Goal: Information Seeking & Learning: Understand process/instructions

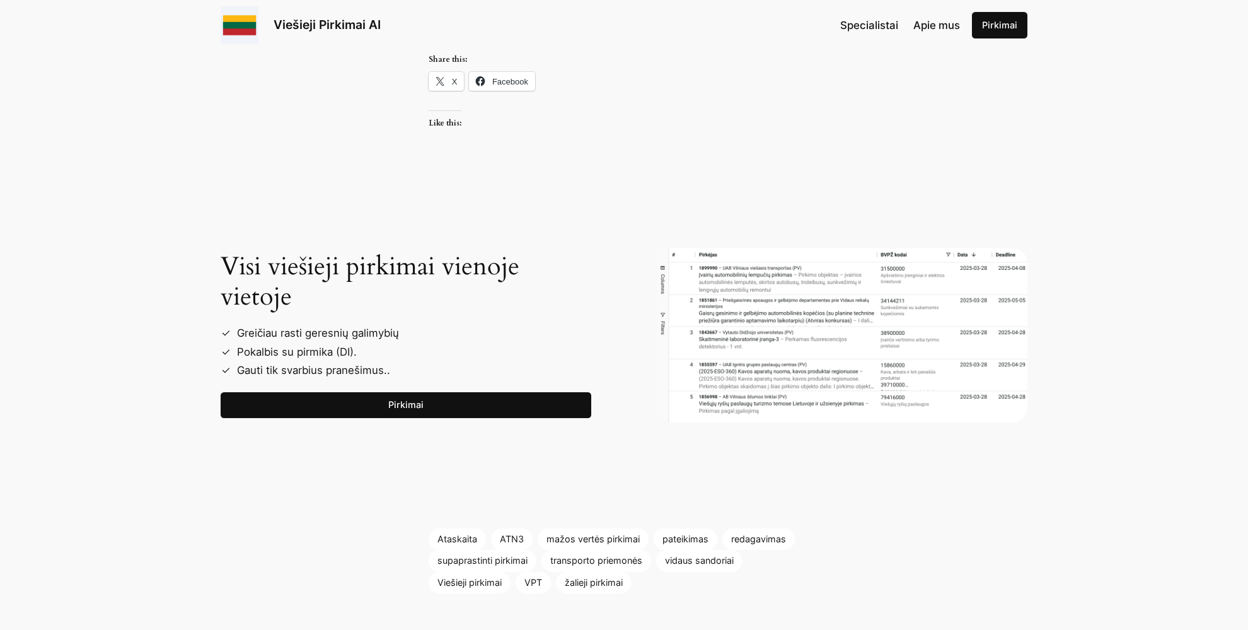
scroll to position [1797, 0]
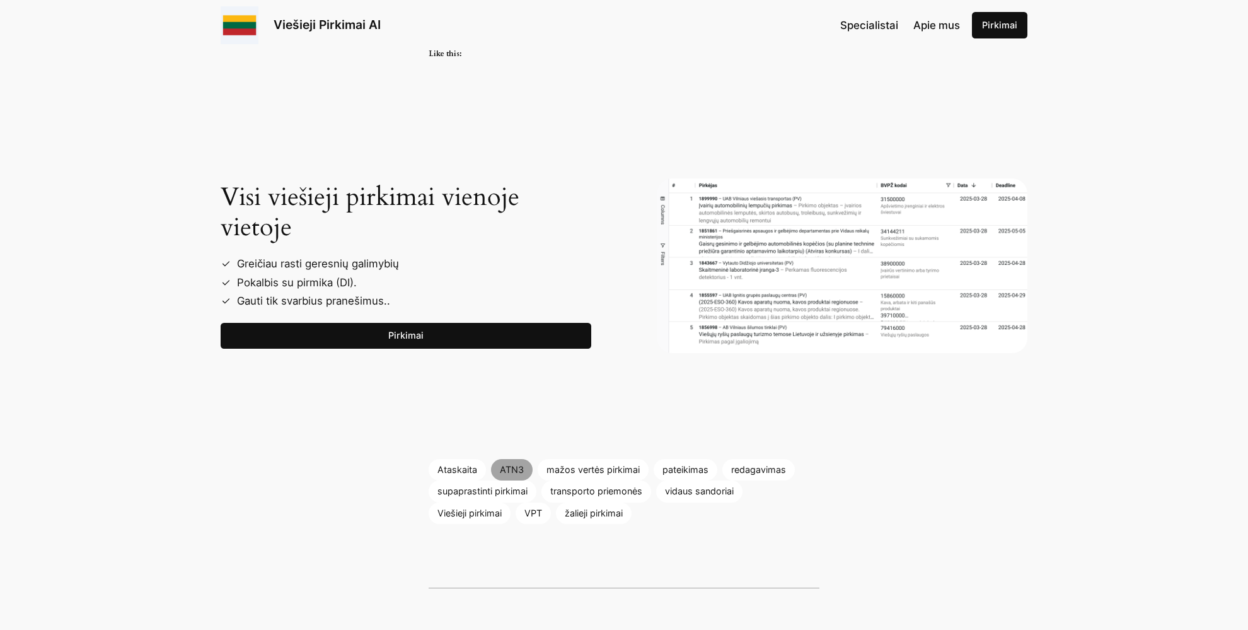
click at [513, 480] on link "ATN3" at bounding box center [512, 469] width 42 height 21
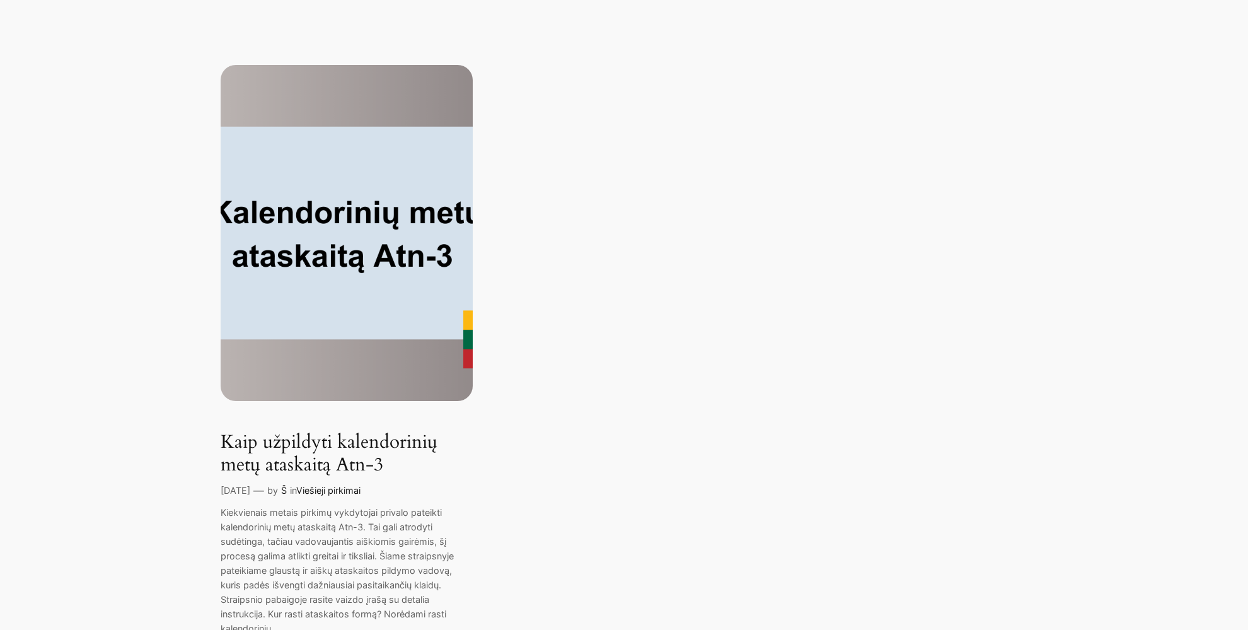
scroll to position [133, 0]
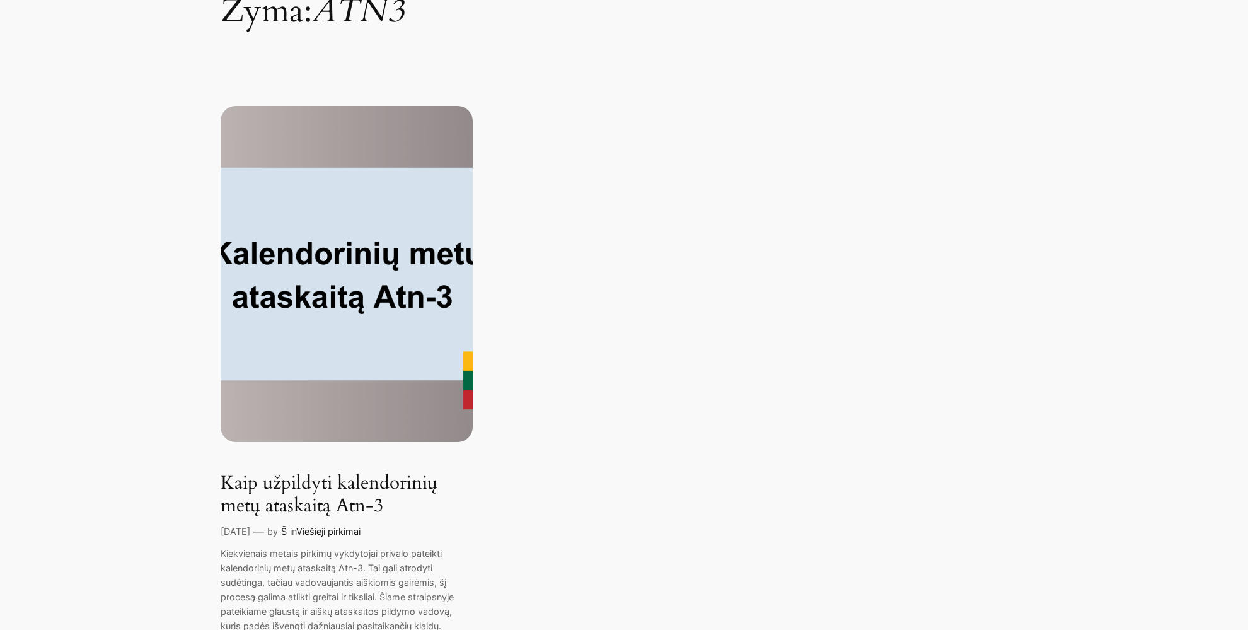
click at [394, 261] on img at bounding box center [347, 274] width 252 height 336
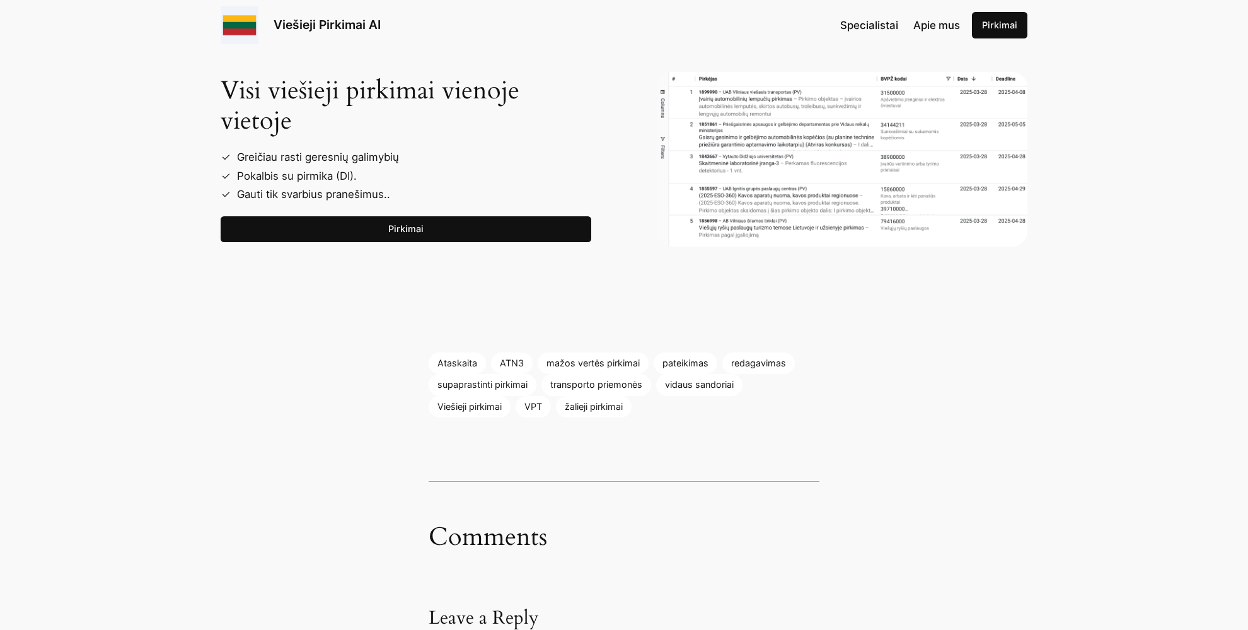
scroll to position [1930, 0]
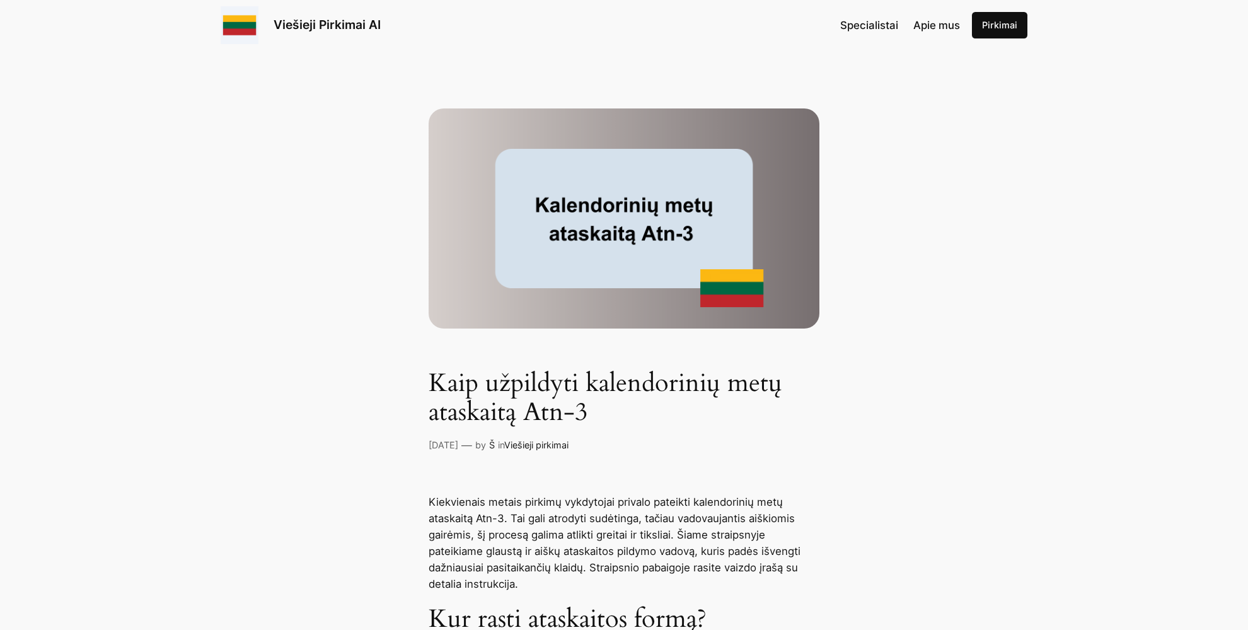
scroll to position [0, 0]
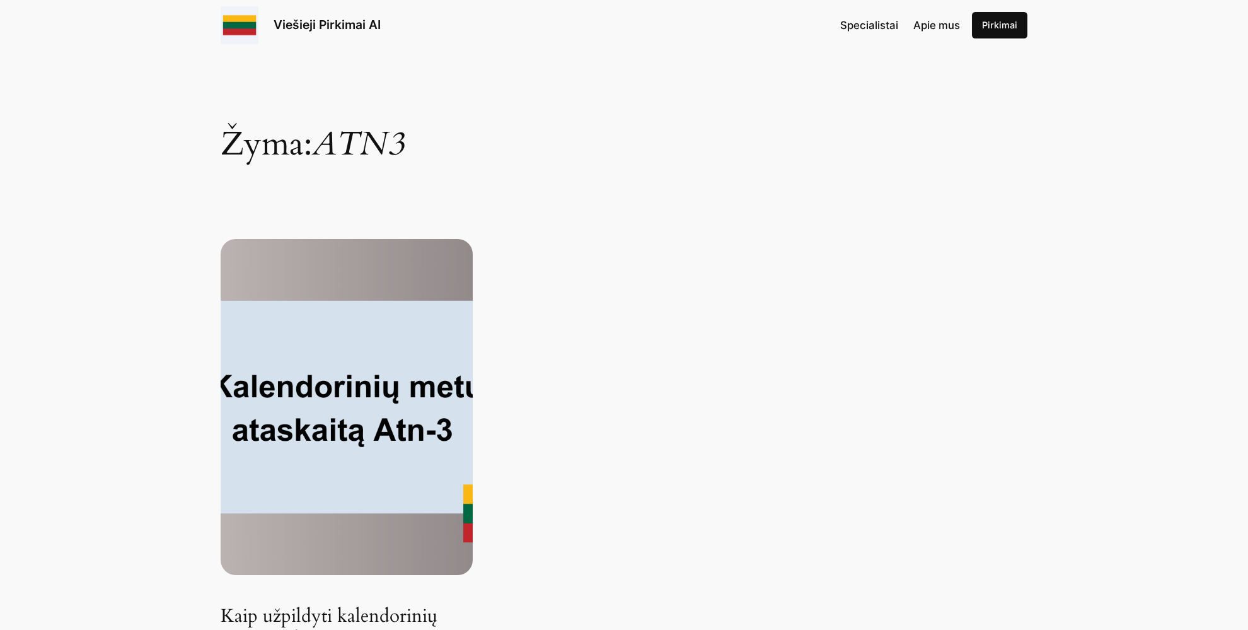
scroll to position [133, 0]
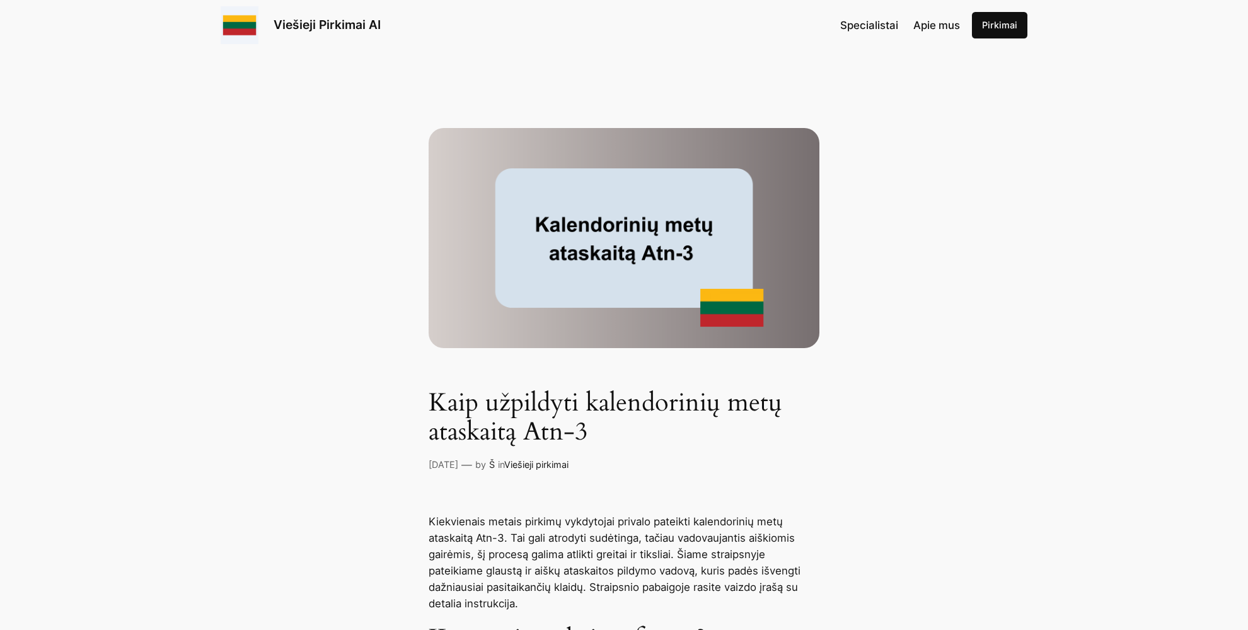
scroll to position [1797, 0]
